Goal: Book appointment/travel/reservation

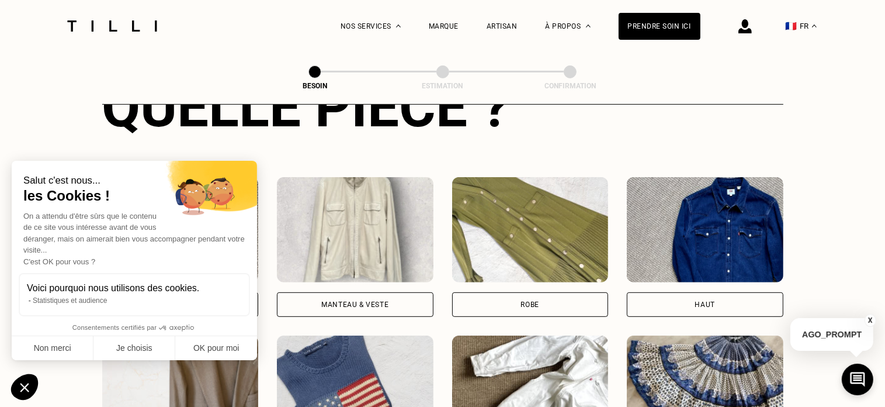
scroll to position [556, 0]
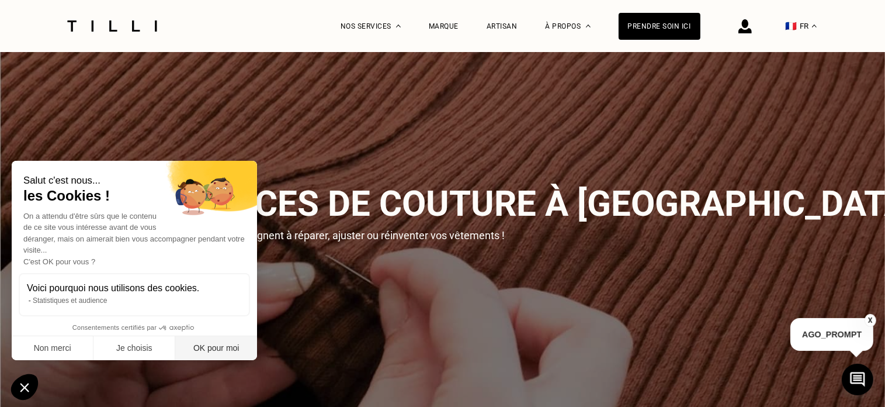
click at [206, 341] on button "OK pour moi" at bounding box center [216, 348] width 82 height 25
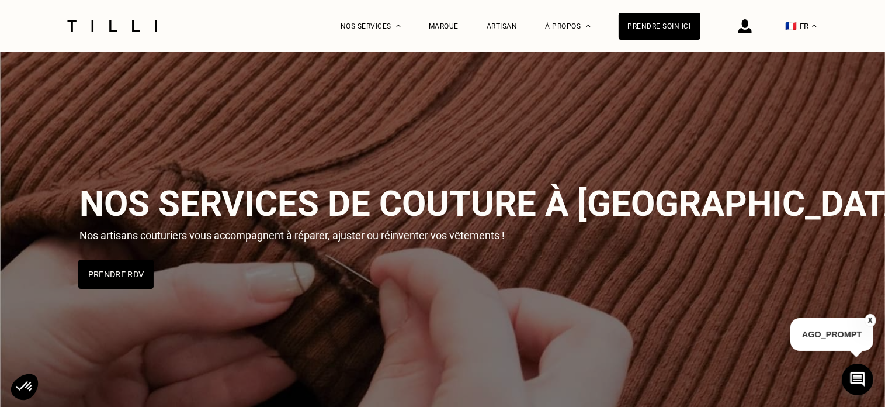
click at [134, 274] on button "Prendre RDV" at bounding box center [115, 273] width 75 height 29
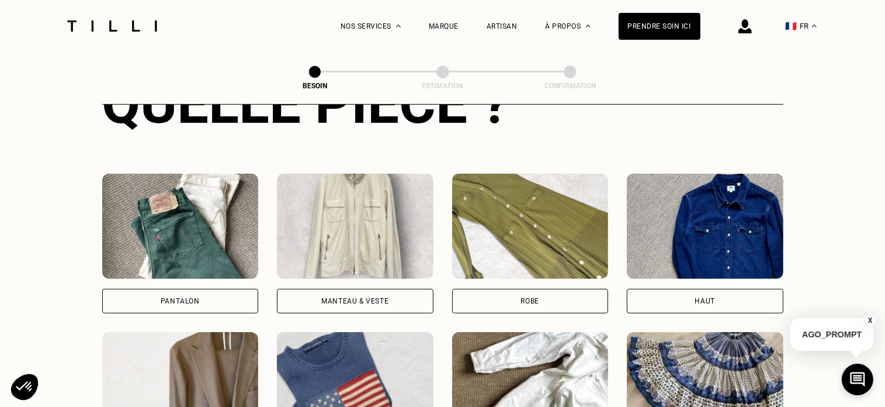
scroll to position [556, 0]
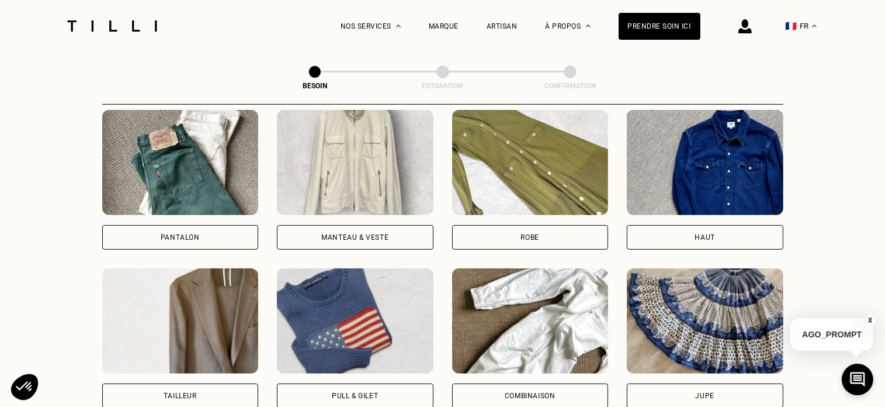
click at [165, 234] on div "Pantalon" at bounding box center [180, 237] width 39 height 7
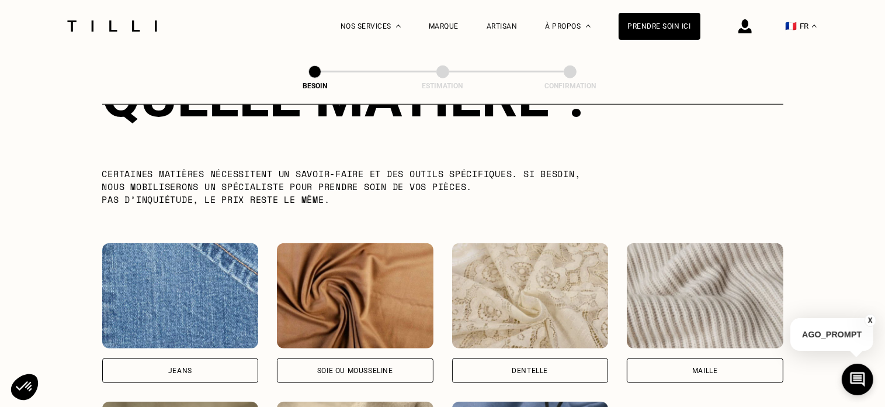
scroll to position [1133, 0]
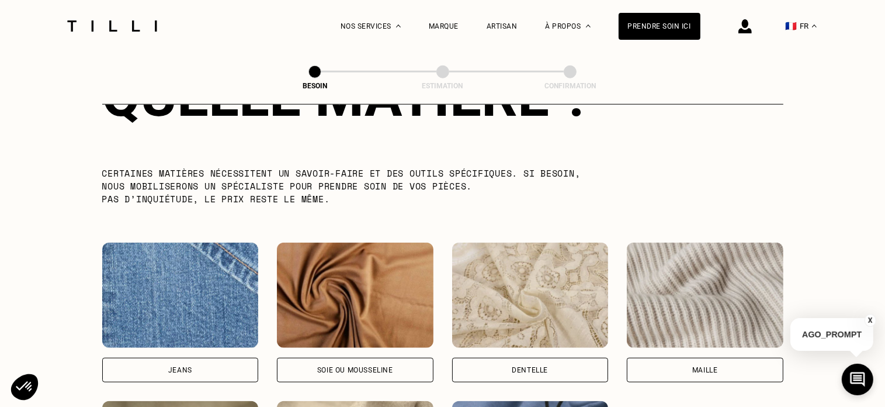
click at [178, 358] on div "Jeans" at bounding box center [180, 370] width 157 height 25
select select "FR"
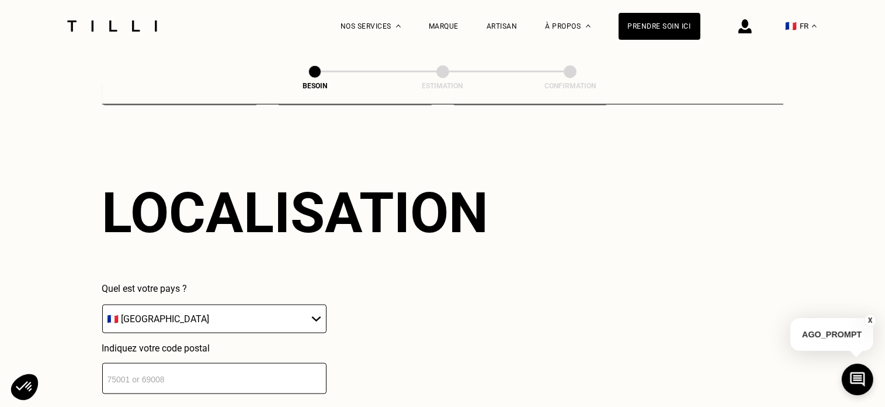
scroll to position [1569, 0]
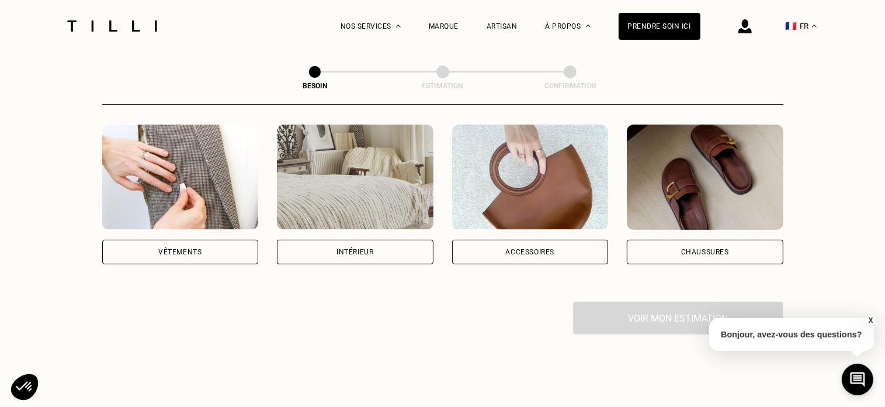
scroll to position [234, 0]
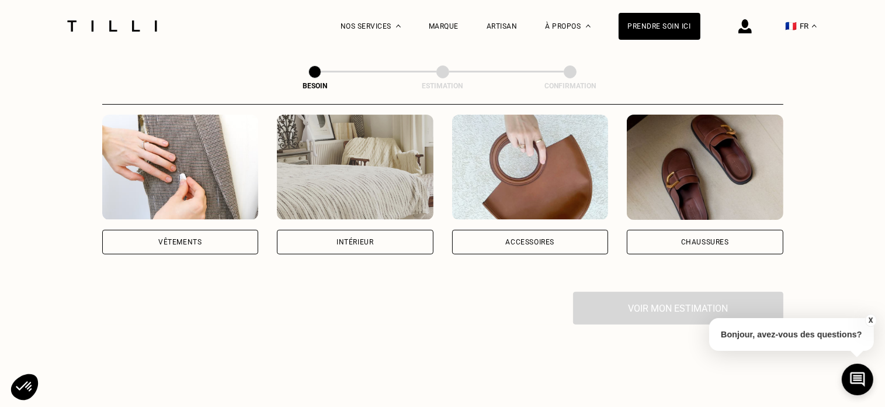
click at [178, 238] on div "Vêtements" at bounding box center [179, 241] width 43 height 7
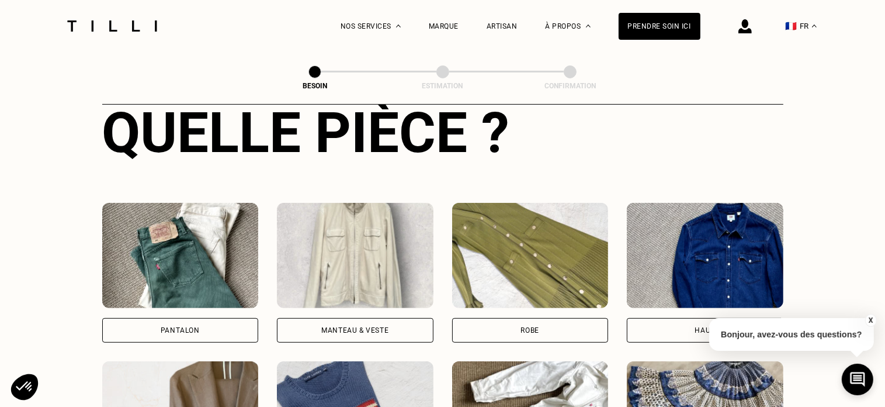
scroll to position [498, 0]
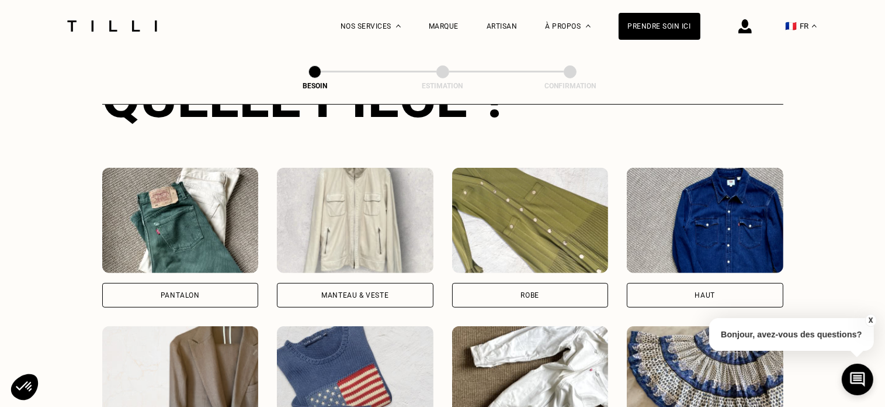
click at [186, 229] on img at bounding box center [180, 220] width 157 height 105
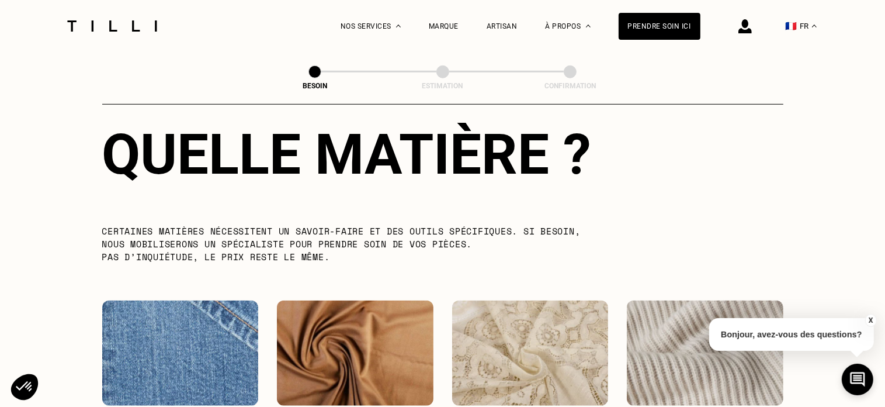
scroll to position [1133, 0]
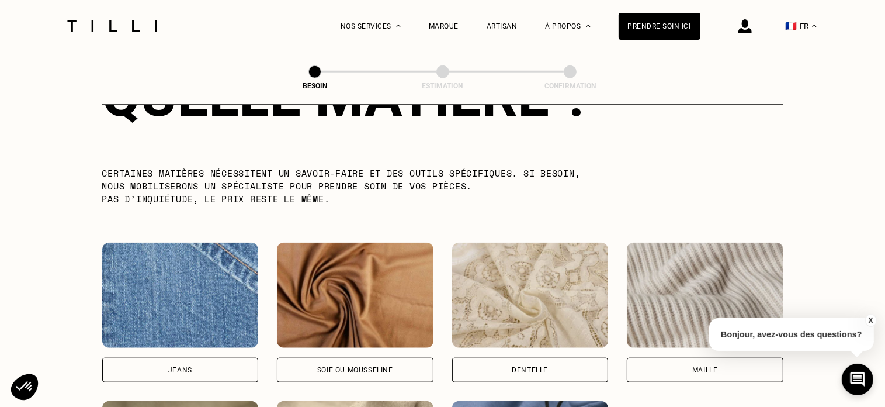
click at [171, 318] on img at bounding box center [180, 294] width 157 height 105
select select "FR"
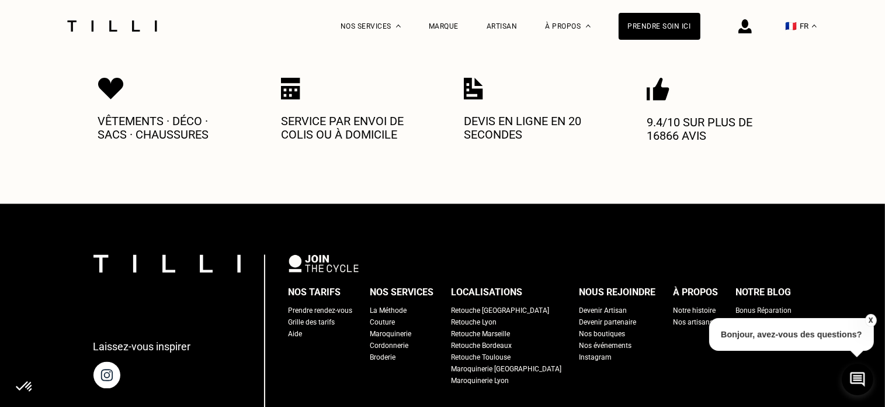
scroll to position [2095, 0]
